Goal: Task Accomplishment & Management: Manage account settings

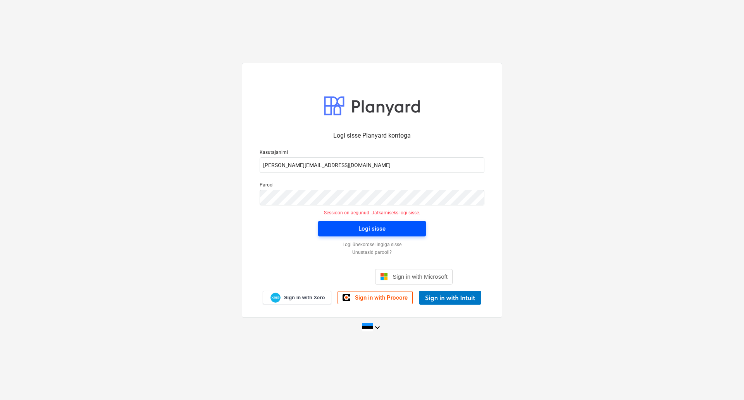
click at [381, 224] on div "Logi sisse" at bounding box center [371, 229] width 27 height 10
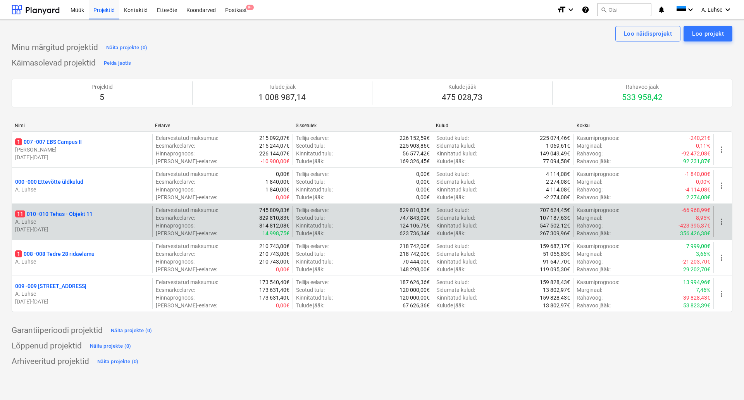
click at [67, 215] on p "11 010 - 010 Tehas - Objekt 11" at bounding box center [53, 214] width 77 height 8
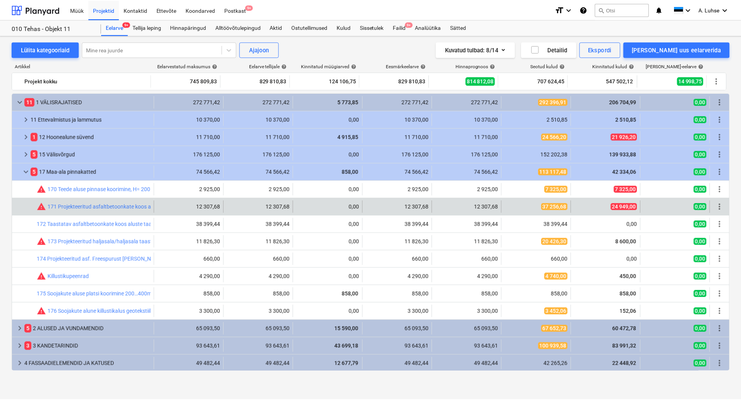
scroll to position [36, 0]
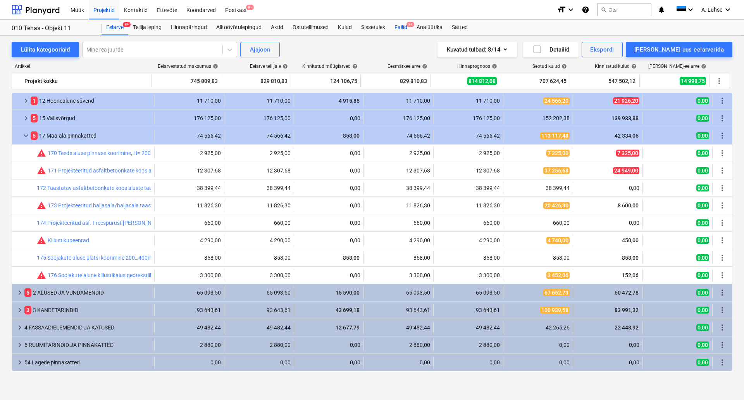
click at [400, 27] on div "Failid 9+" at bounding box center [401, 27] width 22 height 15
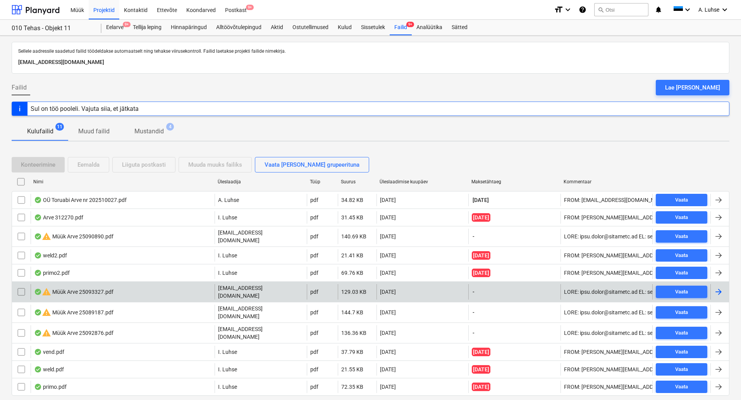
click at [156, 286] on div "warning Müük Arve 25093327.pdf" at bounding box center [123, 291] width 184 height 15
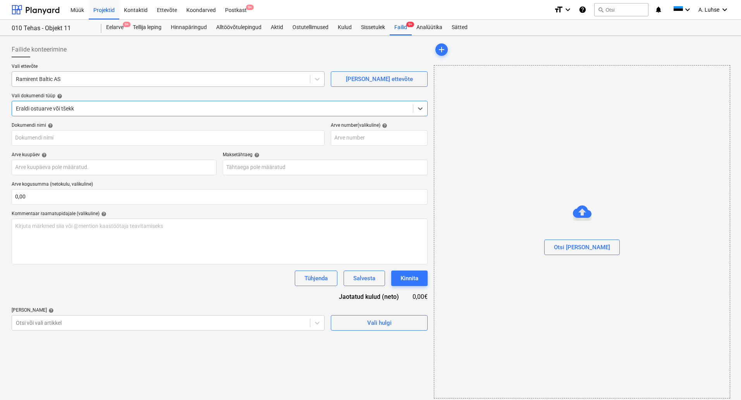
type input "25093327"
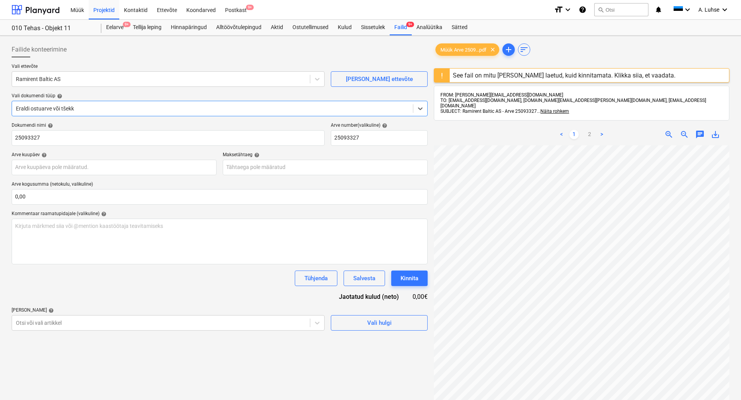
click at [523, 76] on div "See fail on mitu [PERSON_NAME] laetud, kuid kinnitamata. Klikka siia, et vaadat…" at bounding box center [564, 75] width 223 height 7
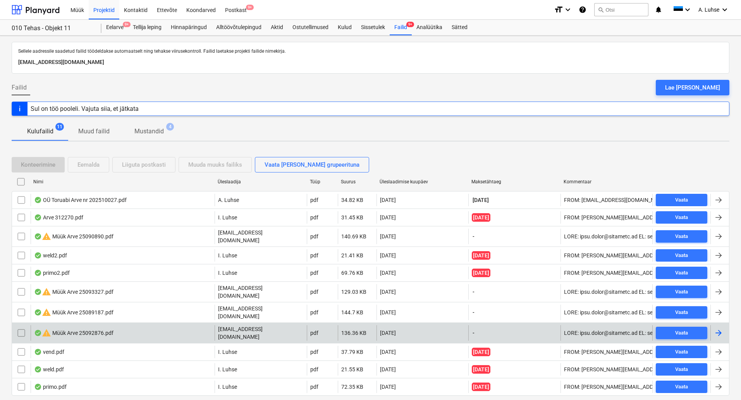
click at [153, 325] on div "warning Müük Arve 25092876.pdf" at bounding box center [123, 332] width 184 height 15
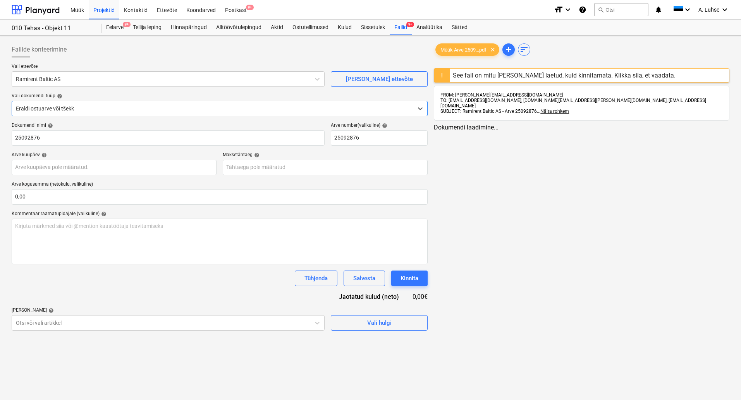
type input "25092876"
click at [517, 76] on div "See fail on mitu [PERSON_NAME] laetud, kuid kinnitamata. Klikka siia, et vaadat…" at bounding box center [565, 75] width 223 height 7
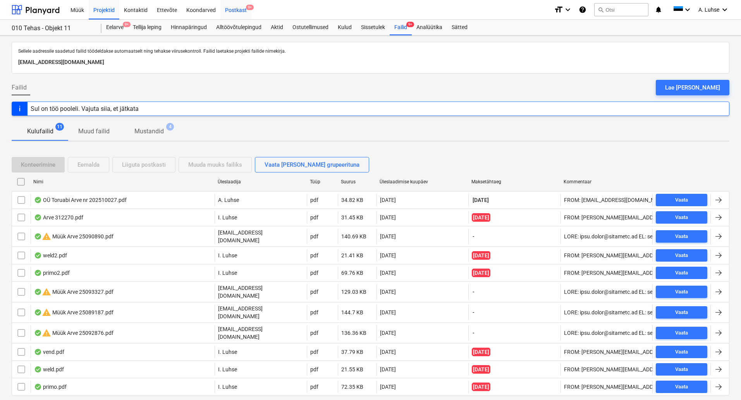
click at [227, 3] on div "Postkast 9+" at bounding box center [235, 10] width 31 height 20
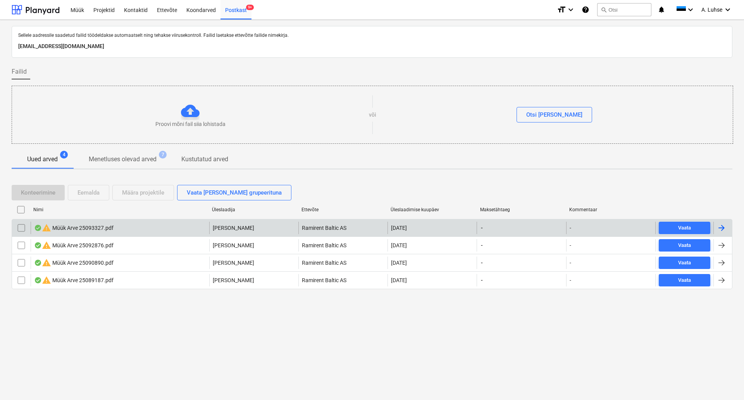
click at [20, 226] on input "checkbox" at bounding box center [21, 228] width 12 height 12
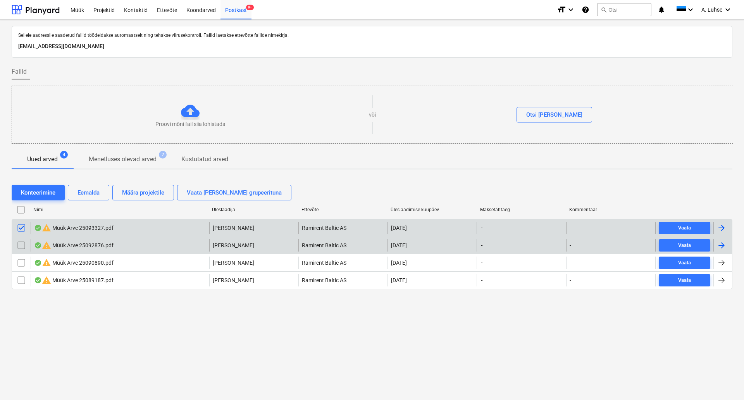
click at [23, 246] on input "checkbox" at bounding box center [21, 245] width 12 height 12
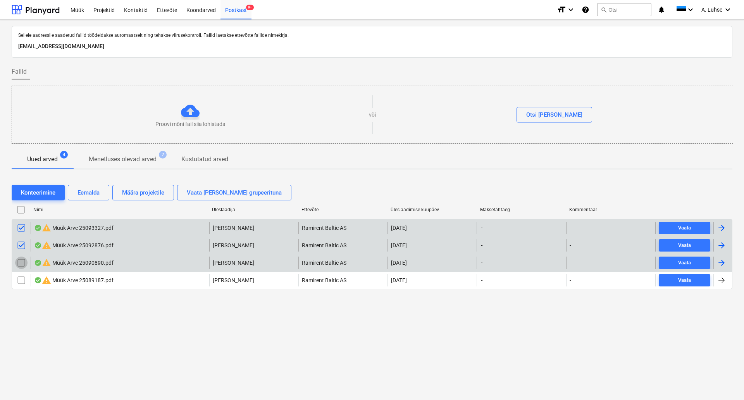
click at [22, 261] on input "checkbox" at bounding box center [21, 262] width 12 height 12
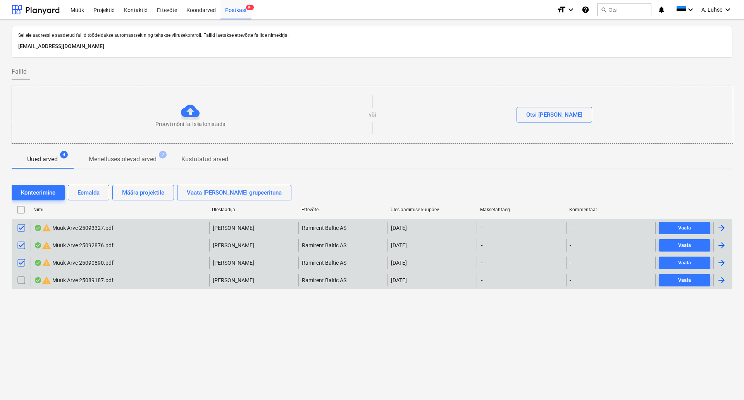
click at [23, 285] on input "checkbox" at bounding box center [21, 280] width 12 height 12
click at [86, 193] on div "Eemalda" at bounding box center [88, 192] width 22 height 10
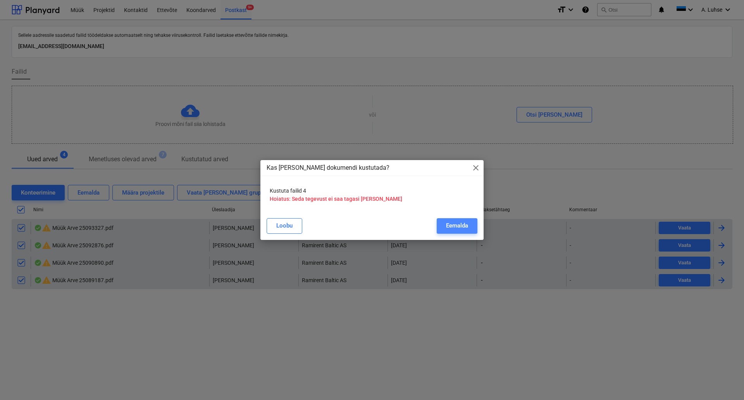
click at [452, 222] on div "Eemalda" at bounding box center [457, 225] width 22 height 10
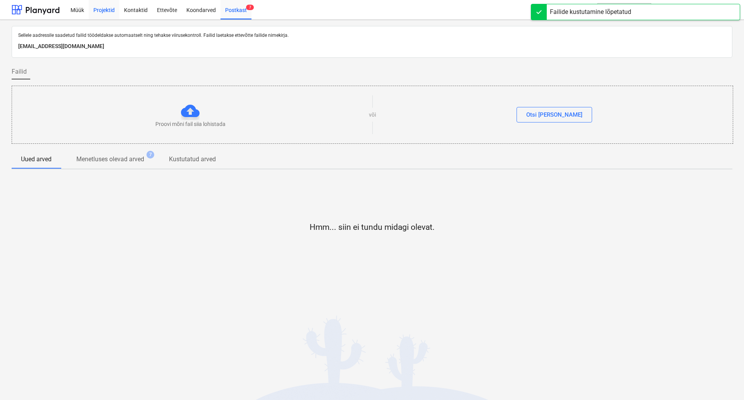
click at [103, 14] on div "Projektid" at bounding box center [104, 10] width 31 height 20
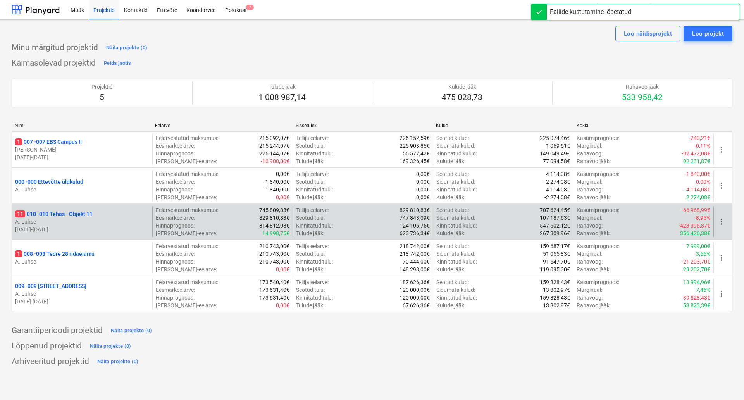
click at [69, 212] on p "11 010 - 010 Tehas - Objekt 11" at bounding box center [53, 214] width 77 height 8
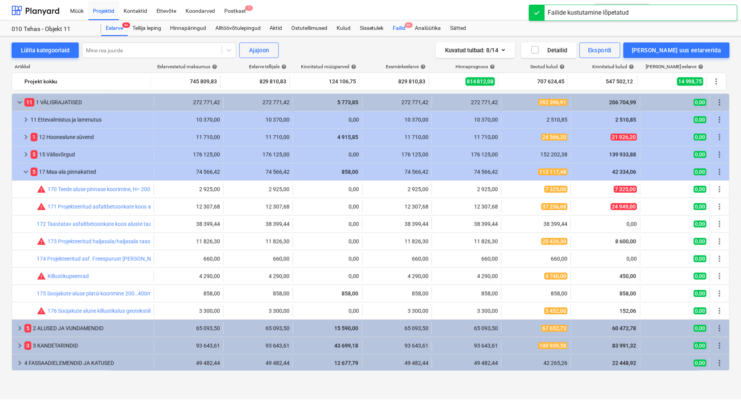
scroll to position [36, 0]
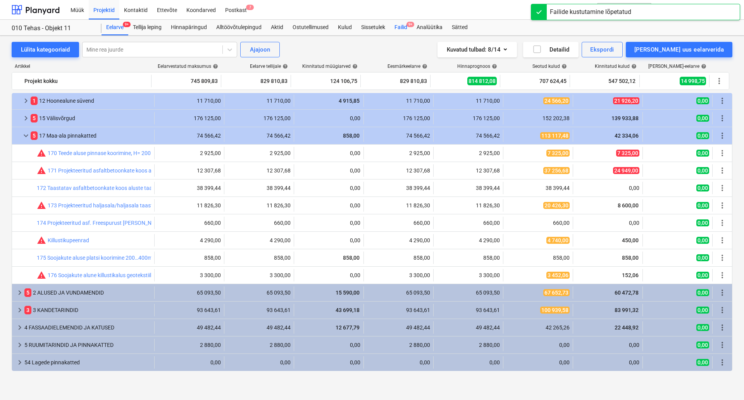
click at [403, 22] on div "Failid 9+" at bounding box center [401, 27] width 22 height 15
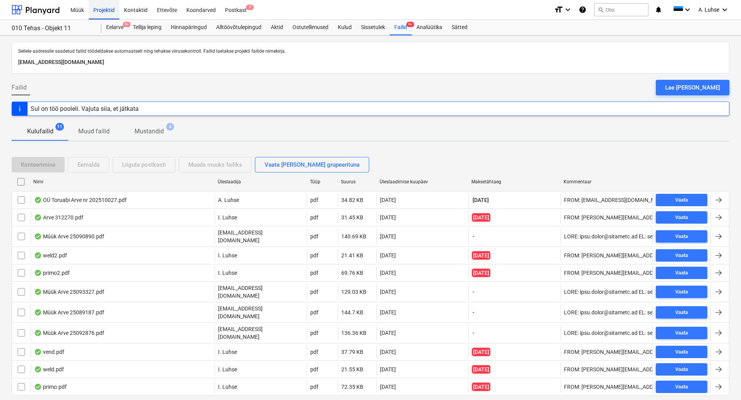
click at [106, 7] on div "Projektid" at bounding box center [104, 10] width 31 height 20
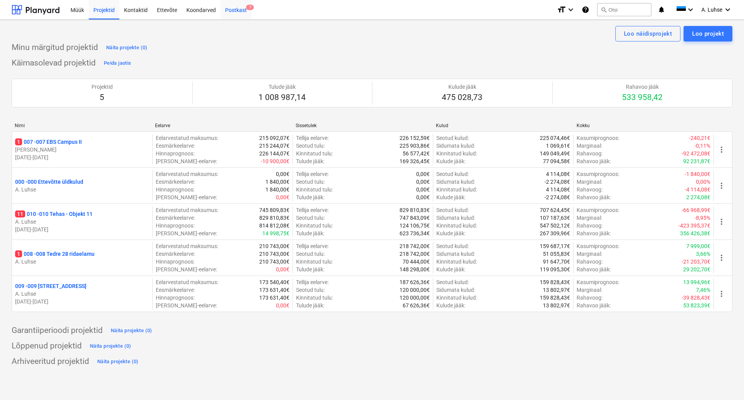
click at [236, 7] on div "Postkast 7" at bounding box center [235, 10] width 31 height 20
